Goal: Task Accomplishment & Management: Manage account settings

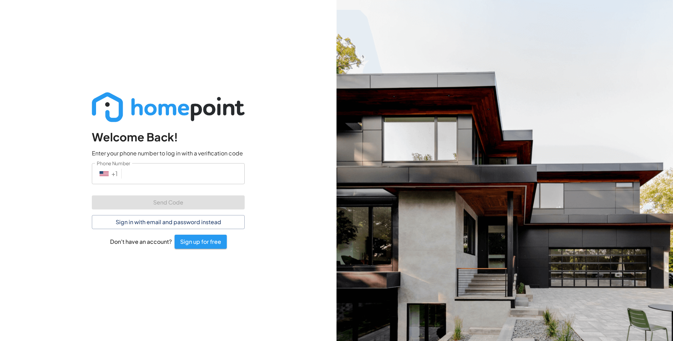
click at [220, 169] on input "Phone Number" at bounding box center [184, 173] width 120 height 21
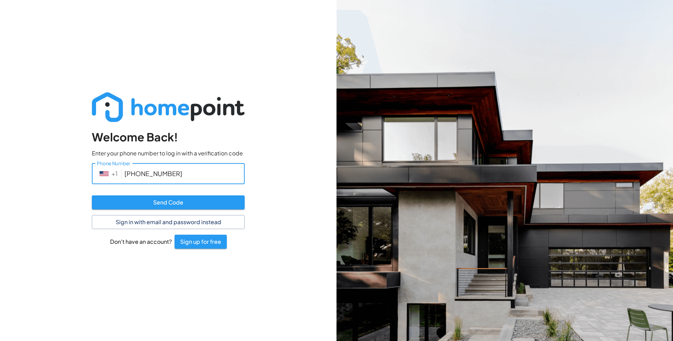
type input "[PHONE_NUMBER]"
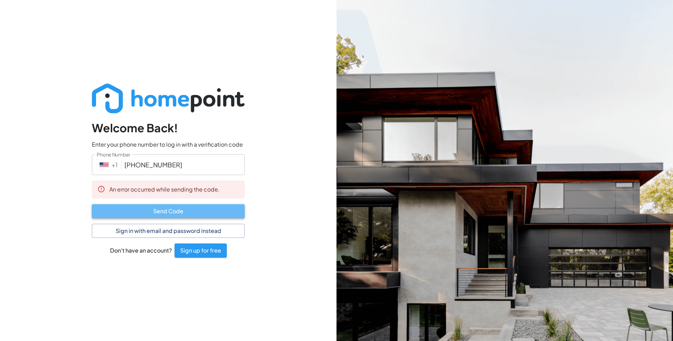
click at [207, 215] on button "Send Code" at bounding box center [168, 211] width 153 height 14
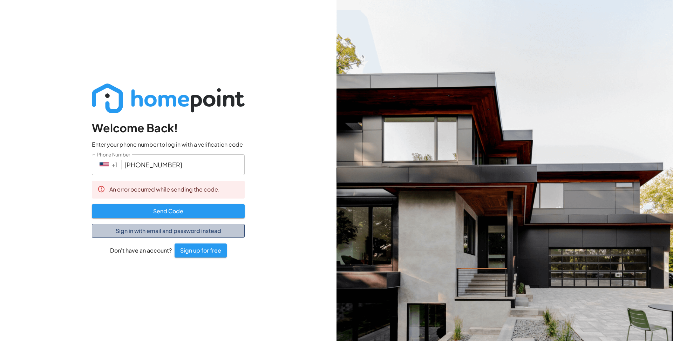
click at [188, 235] on button "Sign in with email and password instead" at bounding box center [168, 231] width 153 height 14
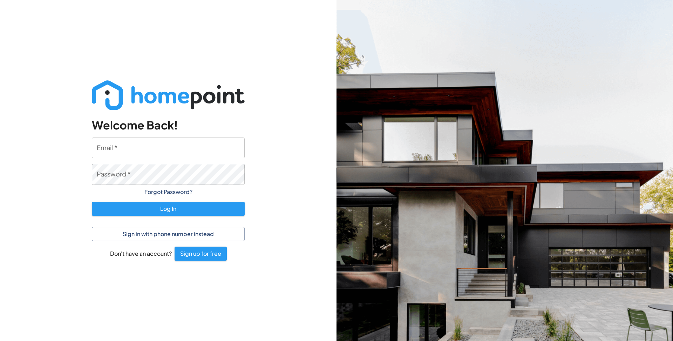
click at [178, 137] on input "Email   *" at bounding box center [168, 147] width 153 height 21
click at [155, 102] on img at bounding box center [168, 95] width 153 height 30
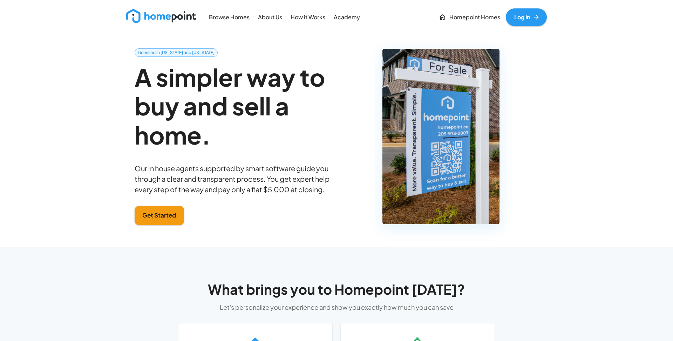
click at [525, 19] on link "Log In" at bounding box center [526, 17] width 41 height 18
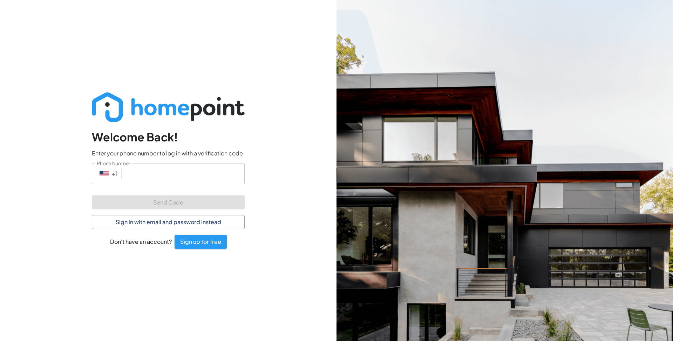
click at [203, 181] on input "Phone Number" at bounding box center [184, 173] width 120 height 21
click at [179, 179] on input "Phone Number" at bounding box center [184, 173] width 120 height 21
type input "6"
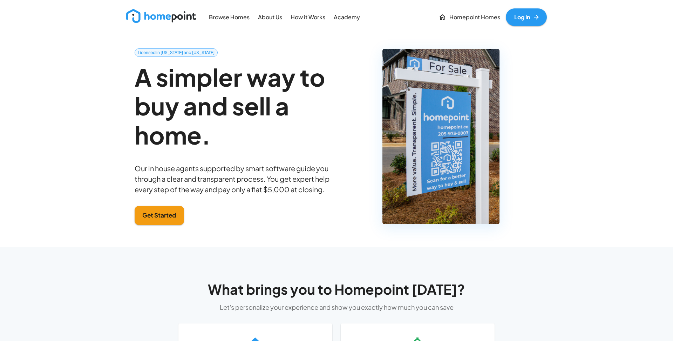
click at [521, 19] on link "Log In" at bounding box center [526, 17] width 41 height 18
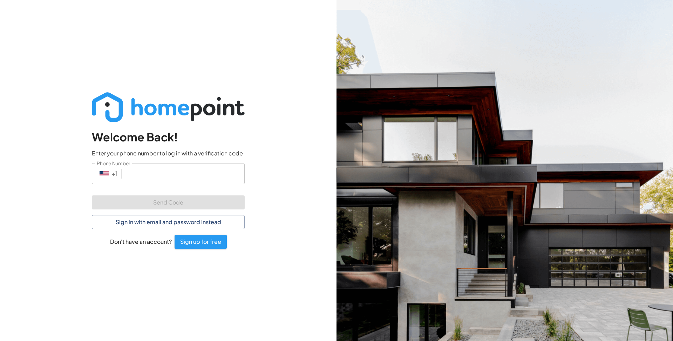
click at [258, 142] on div "Welcome Back! Enter your phone number to log in with a verification code Phone …" at bounding box center [168, 170] width 336 height 341
click at [212, 175] on input "Phone Number" at bounding box center [184, 173] width 120 height 21
click at [190, 219] on button "Sign in with email and password instead" at bounding box center [168, 222] width 153 height 14
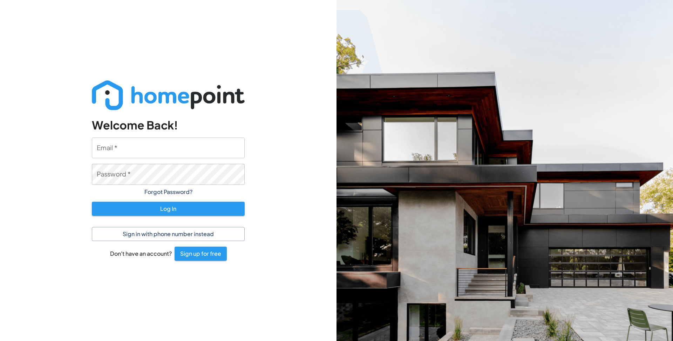
click at [184, 149] on input "Email   *" at bounding box center [168, 147] width 153 height 21
type input "s"
type input "[PERSON_NAME][EMAIL_ADDRESS][PERSON_NAME][PERSON_NAME][DOMAIN_NAME]"
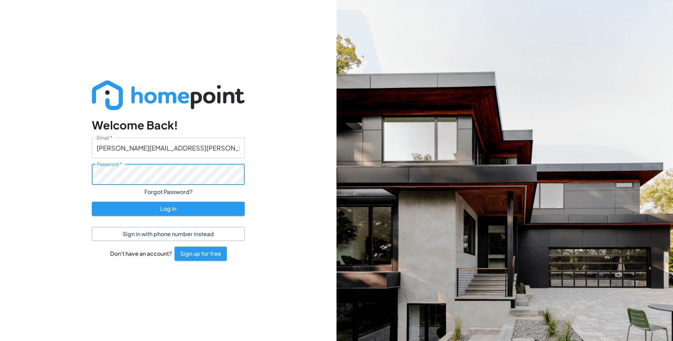
click at [92, 201] on button "Log In" at bounding box center [168, 208] width 153 height 14
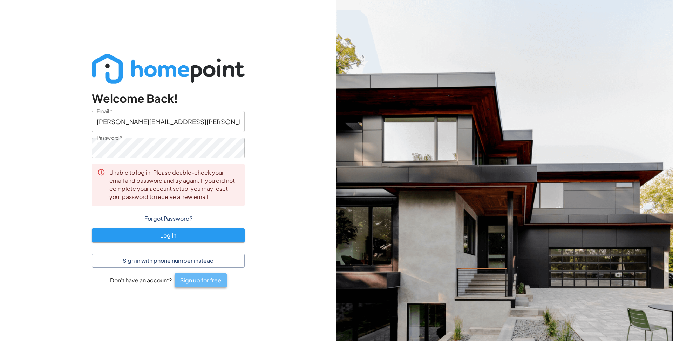
click at [196, 283] on button "Sign up for free" at bounding box center [200, 280] width 52 height 14
